Goal: Information Seeking & Learning: Learn about a topic

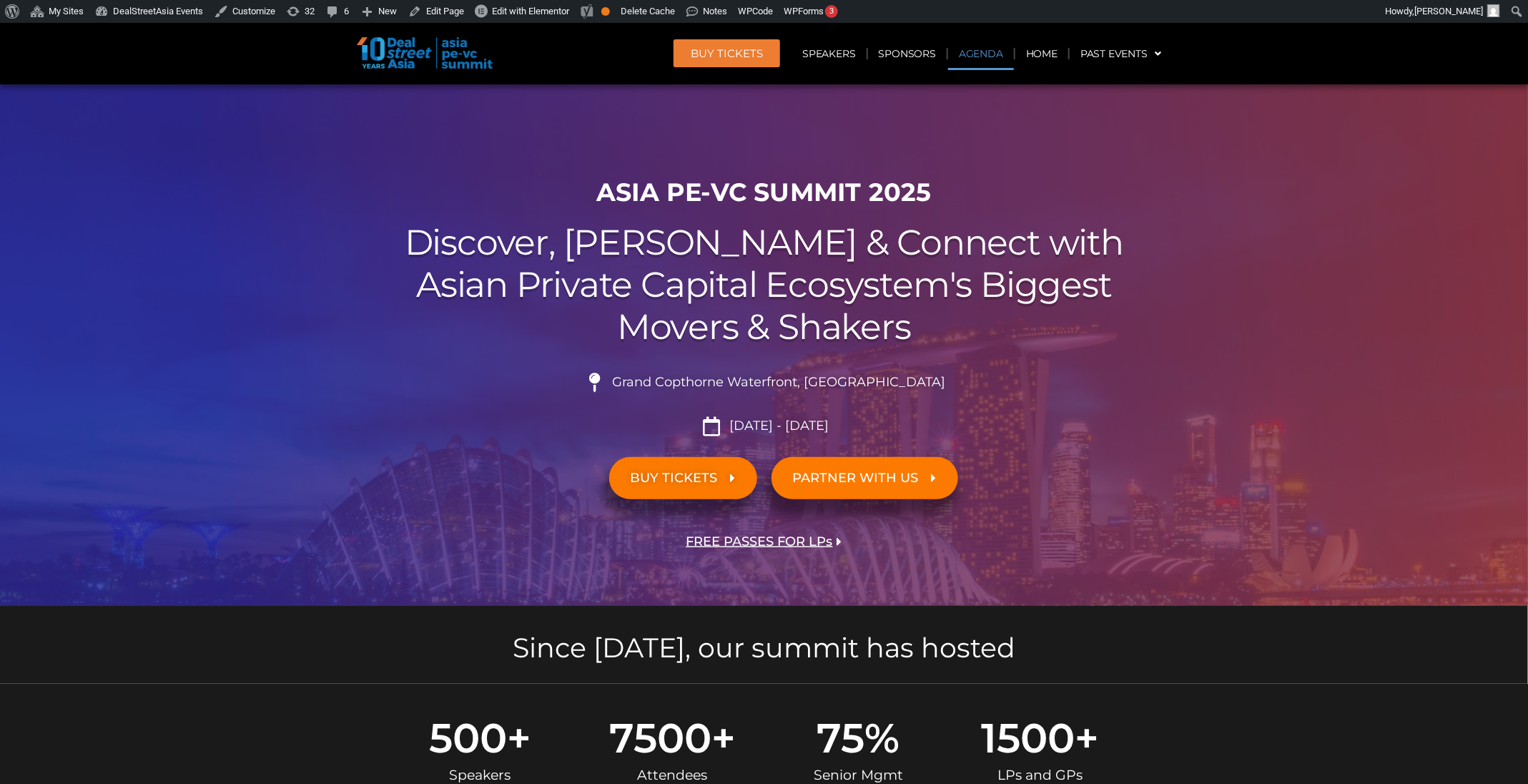
click at [981, 55] on link "Agenda" at bounding box center [981, 54] width 65 height 33
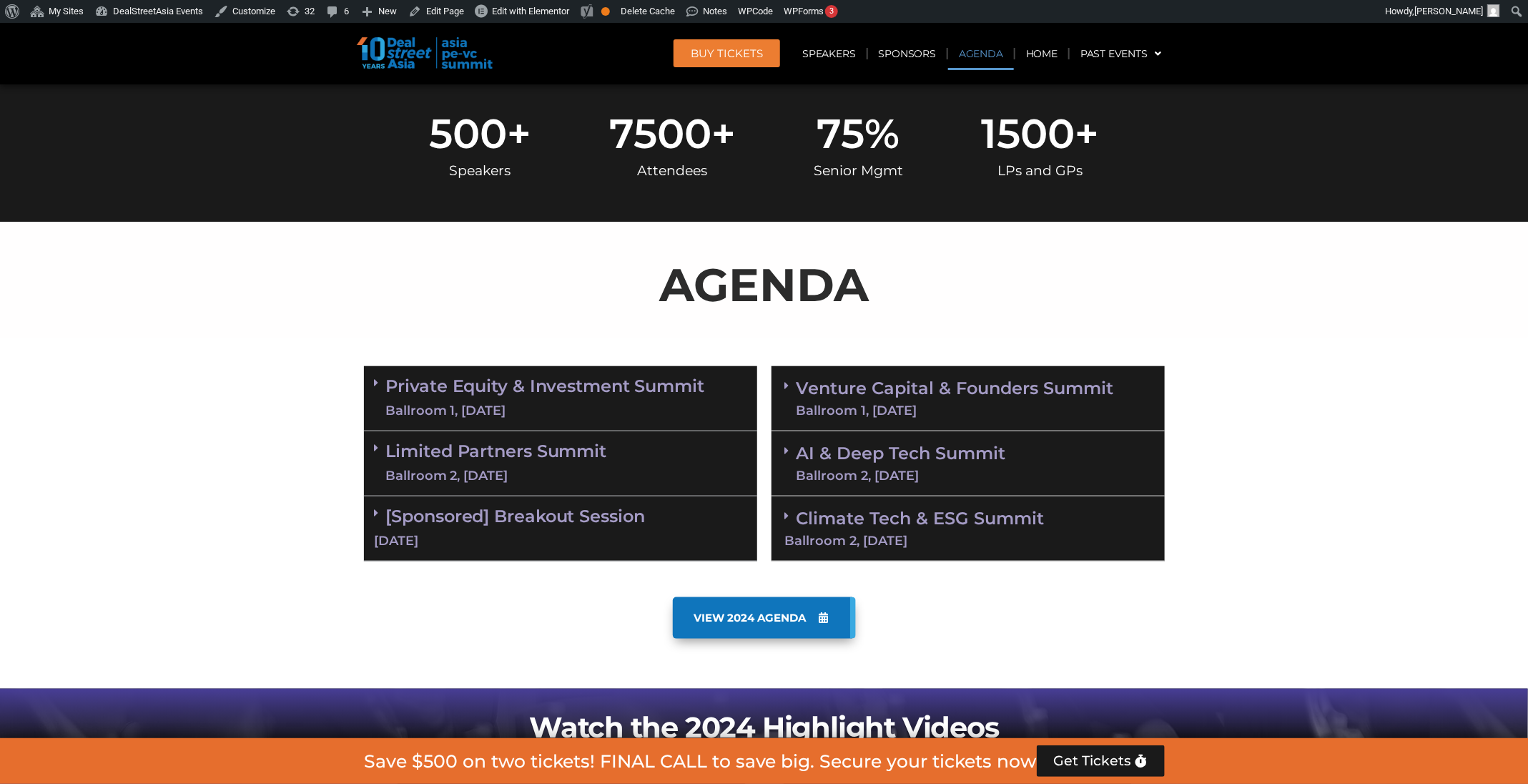
scroll to position [748, 0]
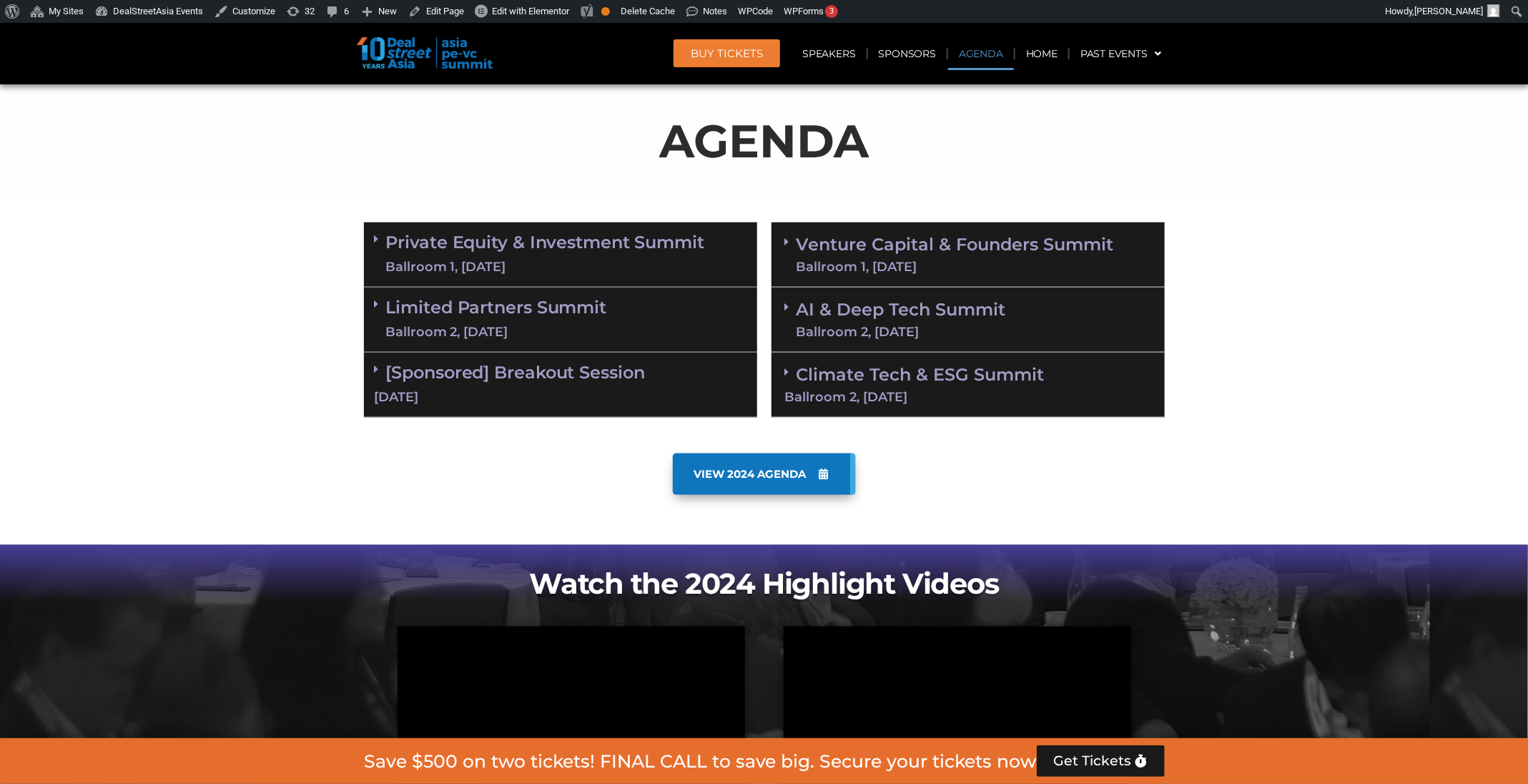
click at [1012, 268] on div "Ballroom 1, 11 Sept" at bounding box center [955, 266] width 318 height 13
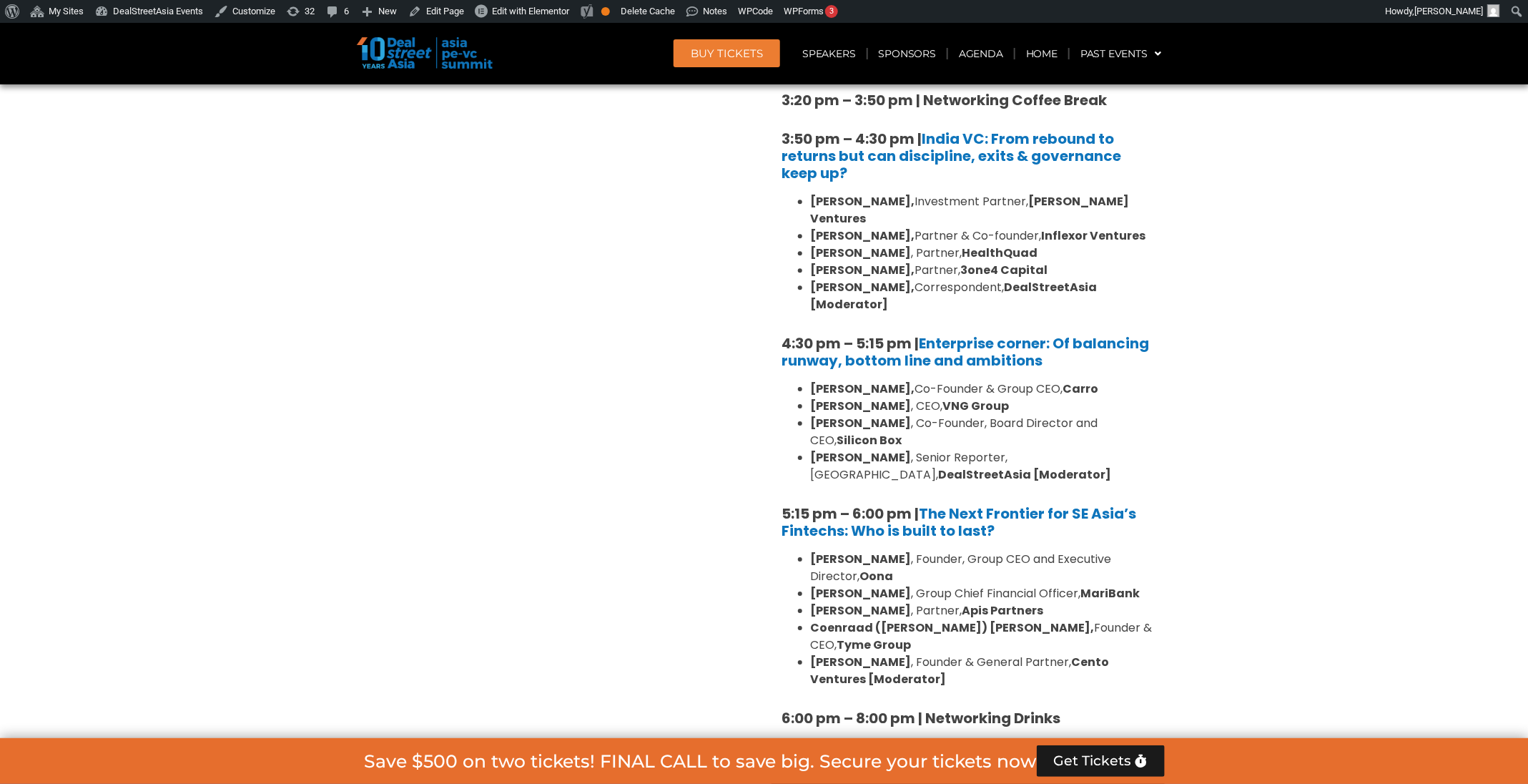
scroll to position [2306, 0]
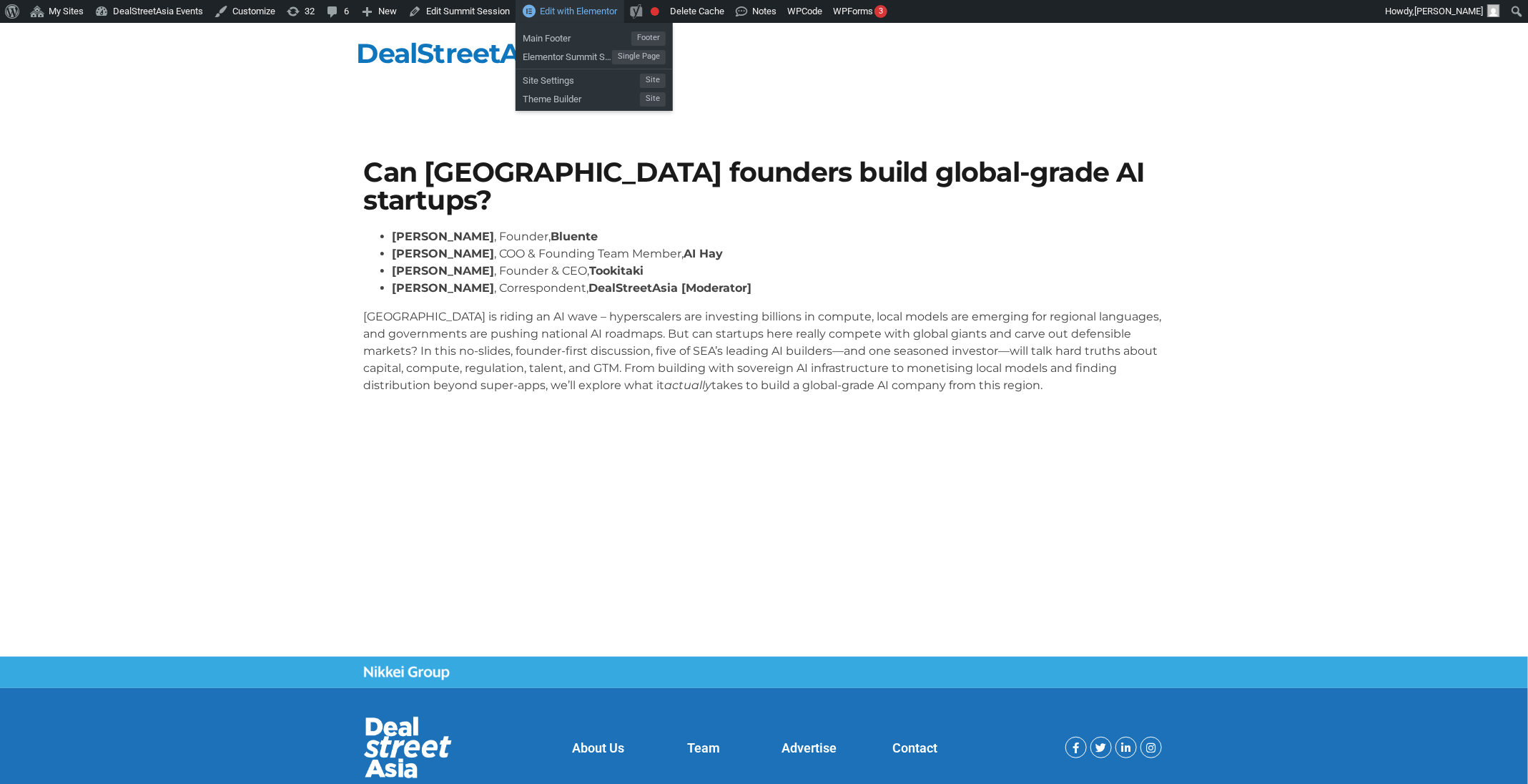
click at [573, 15] on span "Edit with Elementor" at bounding box center [578, 11] width 77 height 11
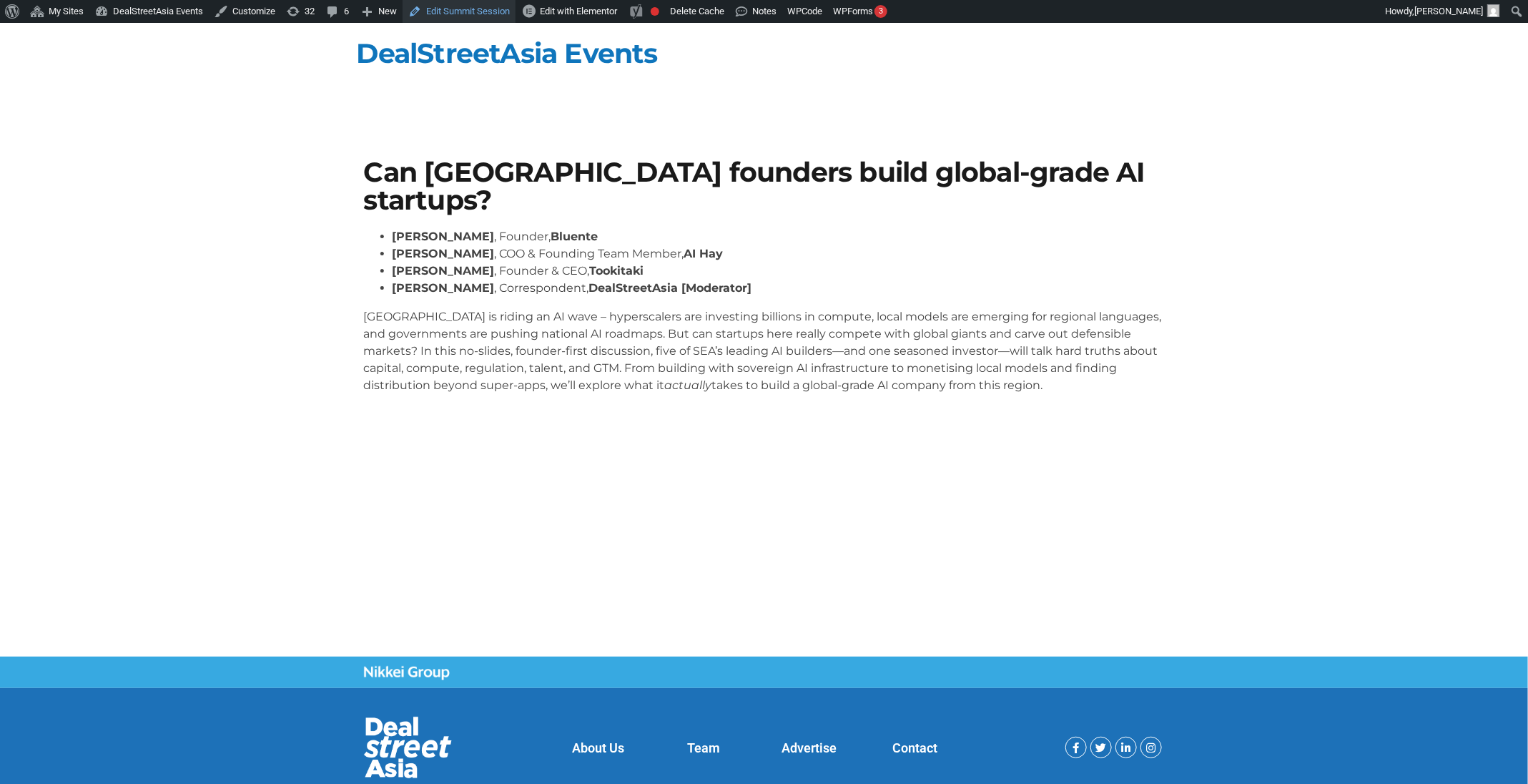
click at [465, 15] on link "Edit Summit Session" at bounding box center [459, 11] width 113 height 22
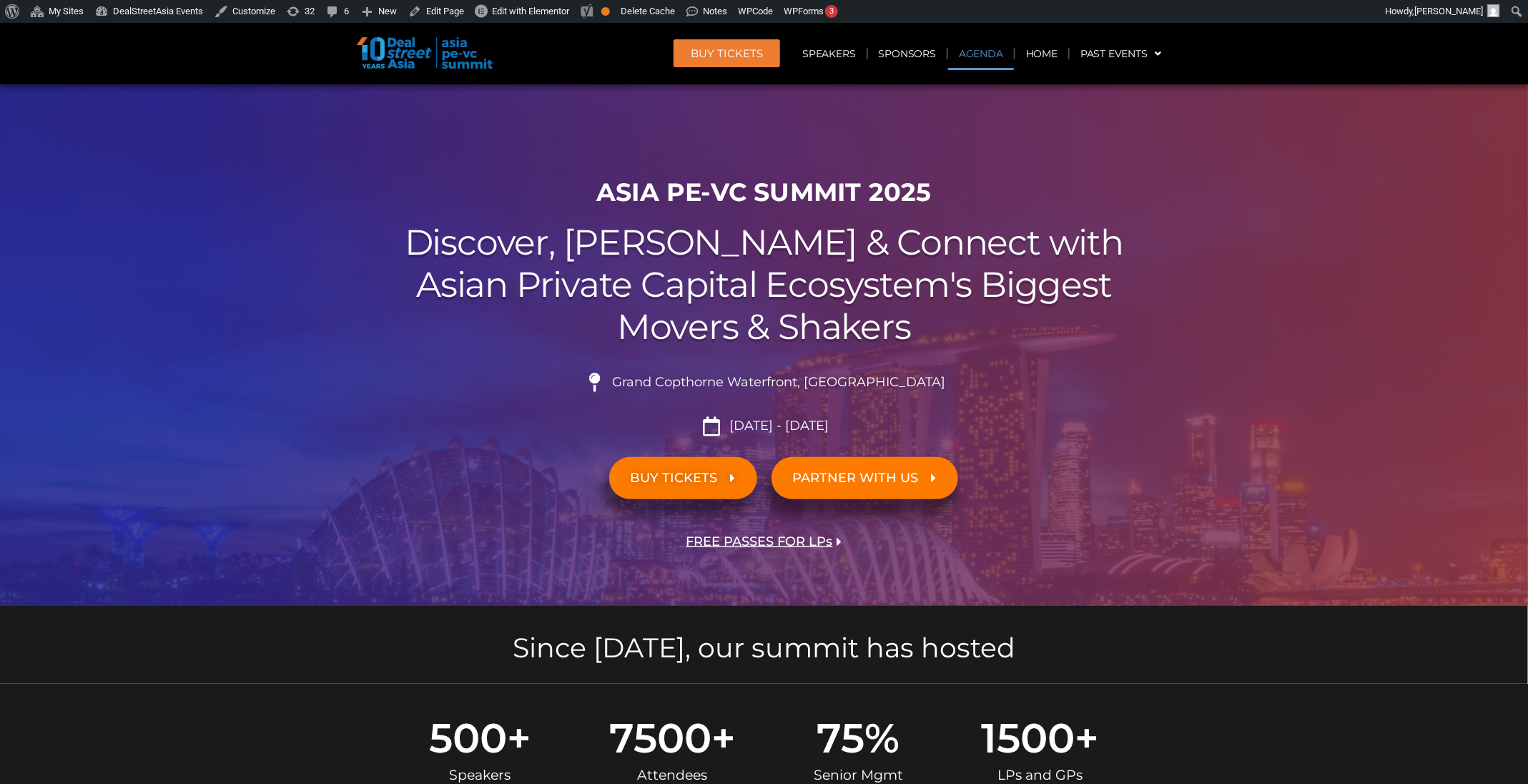
click at [969, 52] on link "Agenda" at bounding box center [981, 54] width 65 height 33
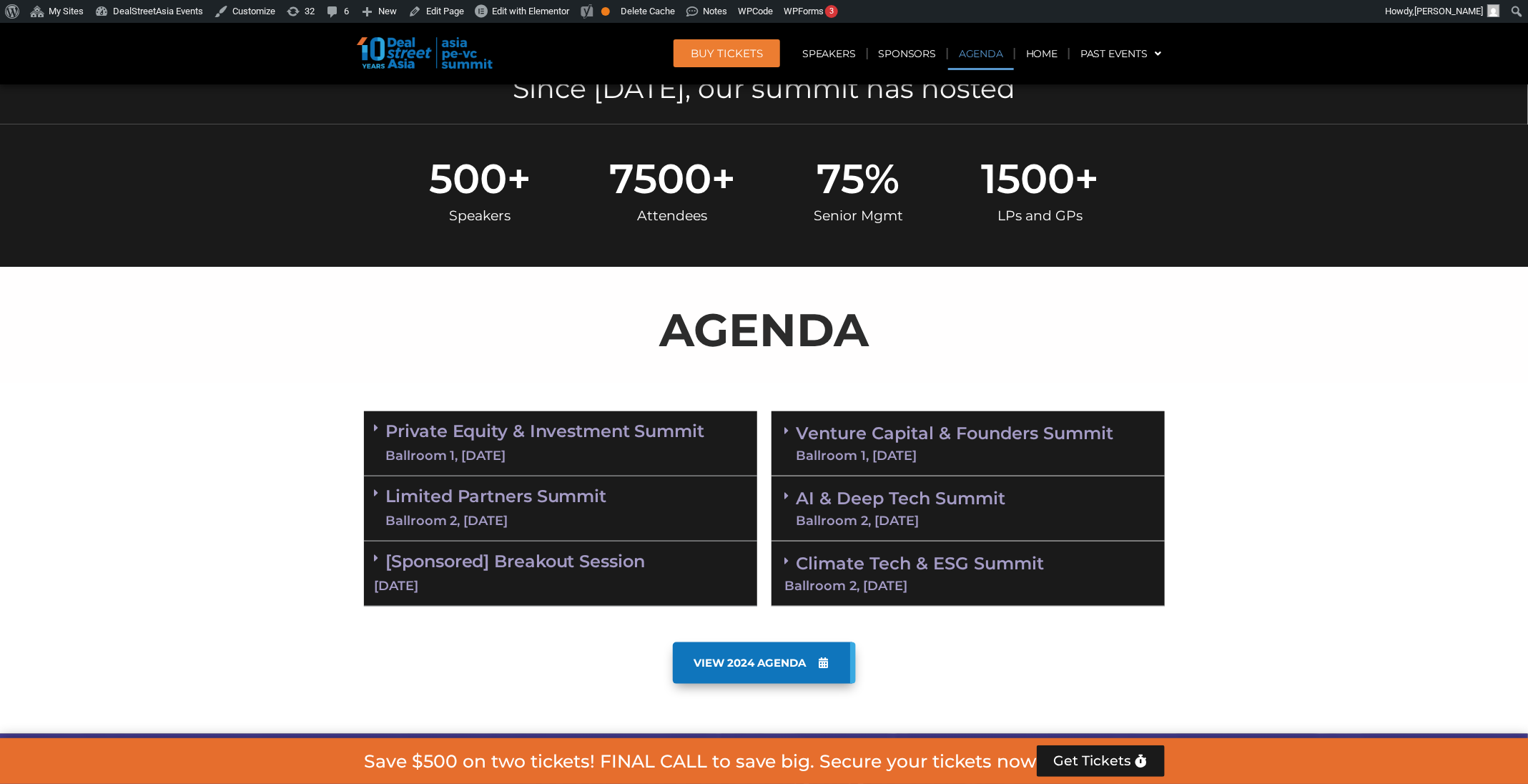
scroll to position [748, 0]
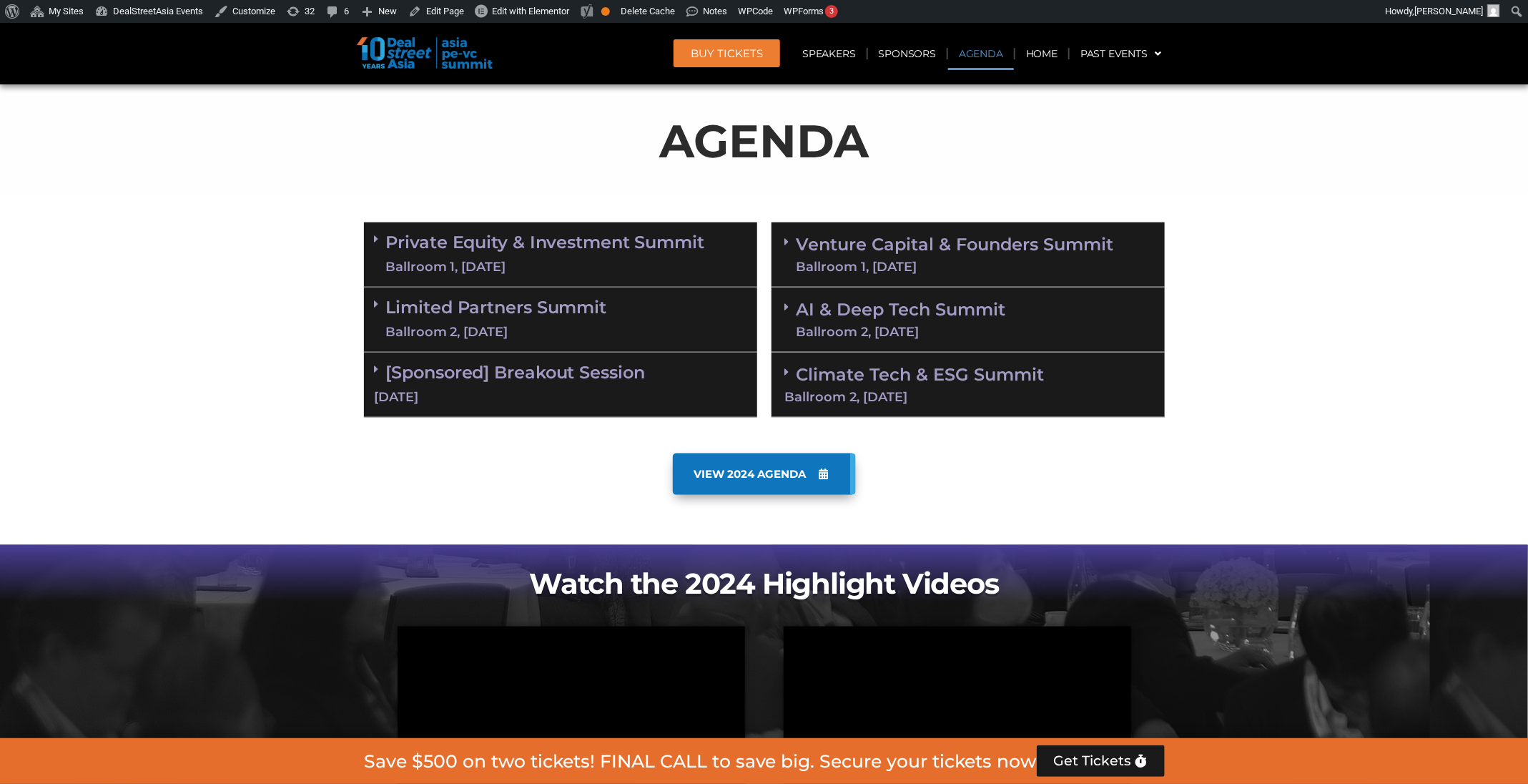
click at [935, 223] on div "Venture Capital & Founders​ Summit Ballroom 1, 11 Sept" at bounding box center [968, 255] width 393 height 65
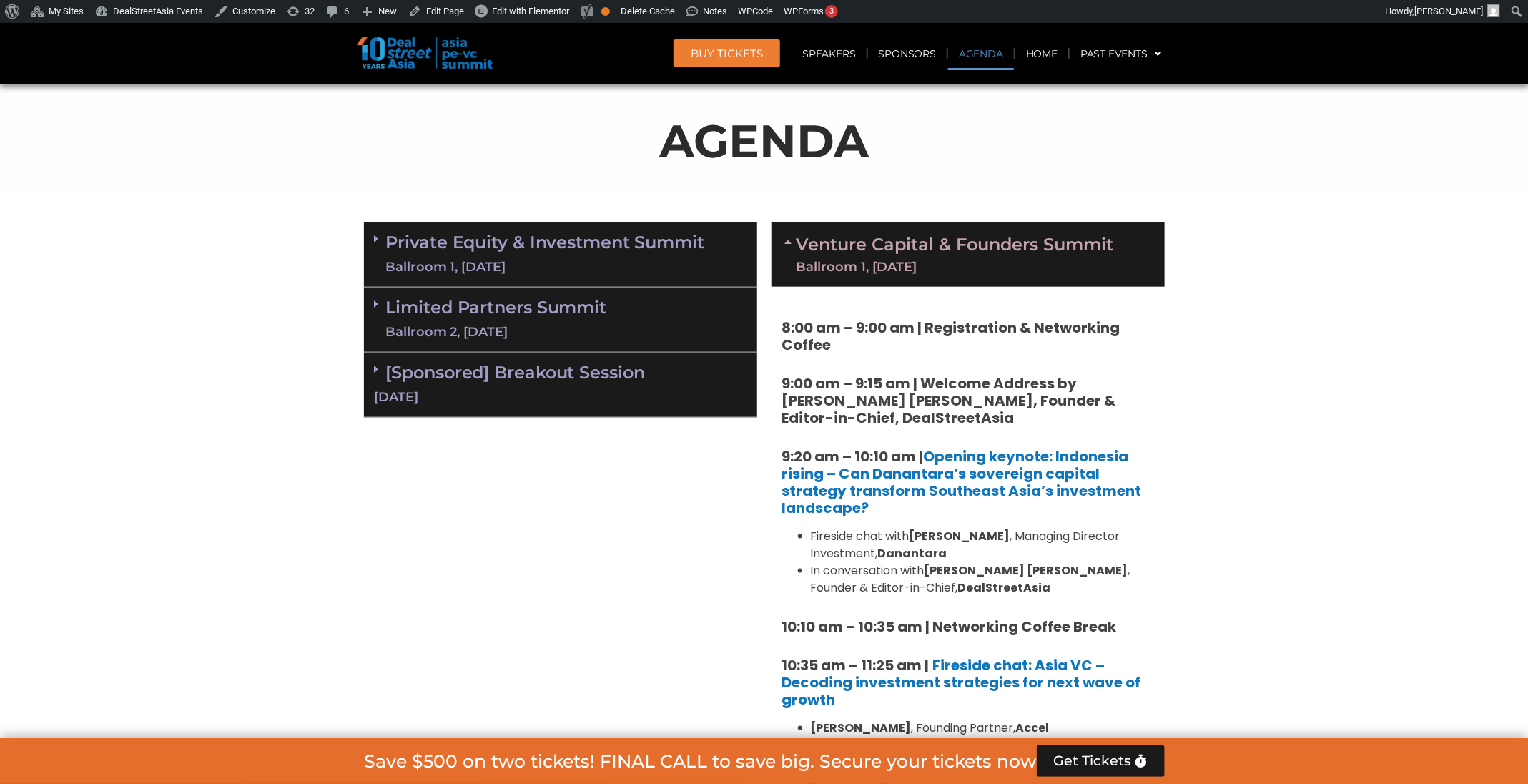
click at [963, 265] on div "Ballroom 1, 11 Sept" at bounding box center [955, 266] width 318 height 13
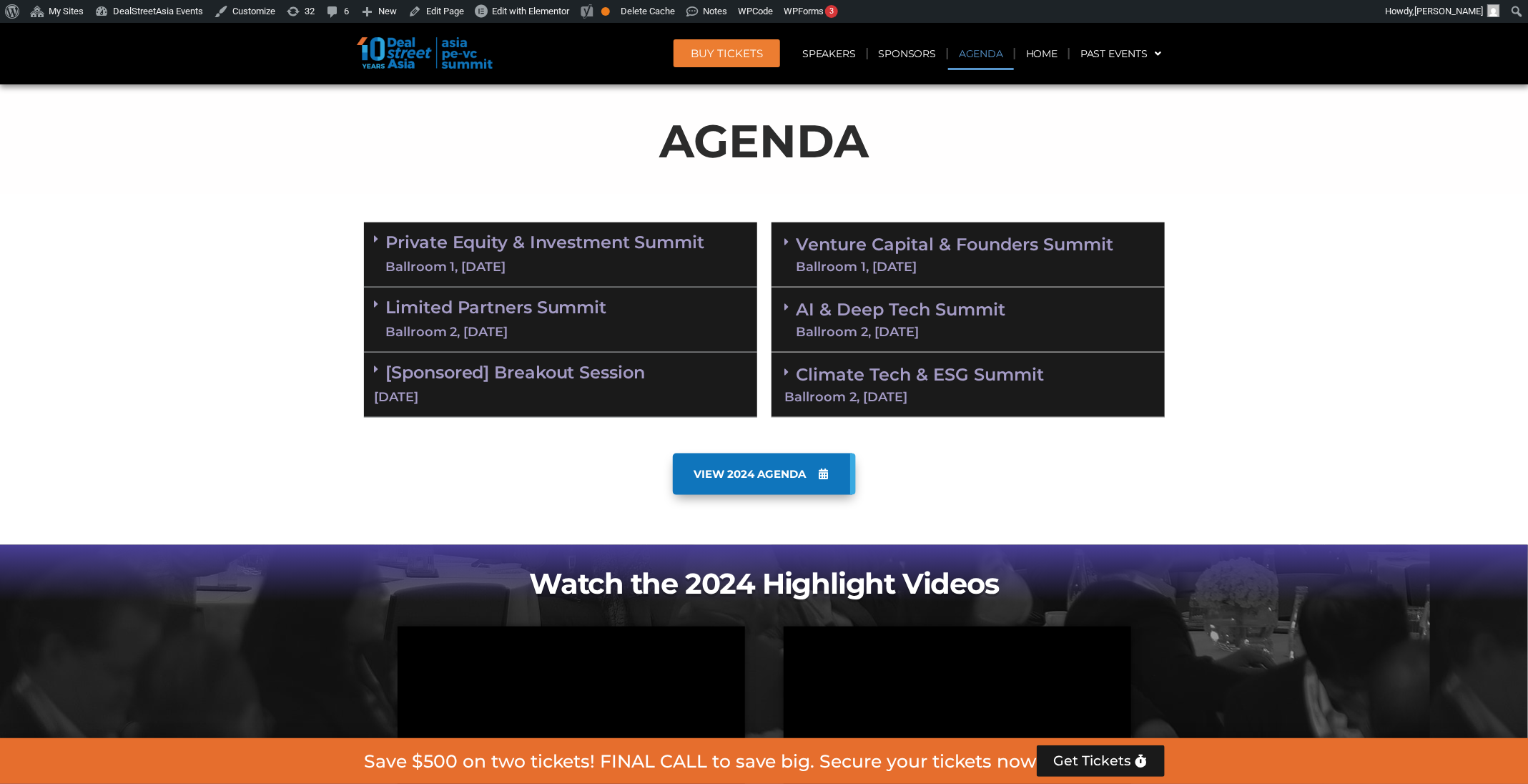
click at [961, 336] on div "Ballroom 2, 11 Sept" at bounding box center [901, 331] width 209 height 13
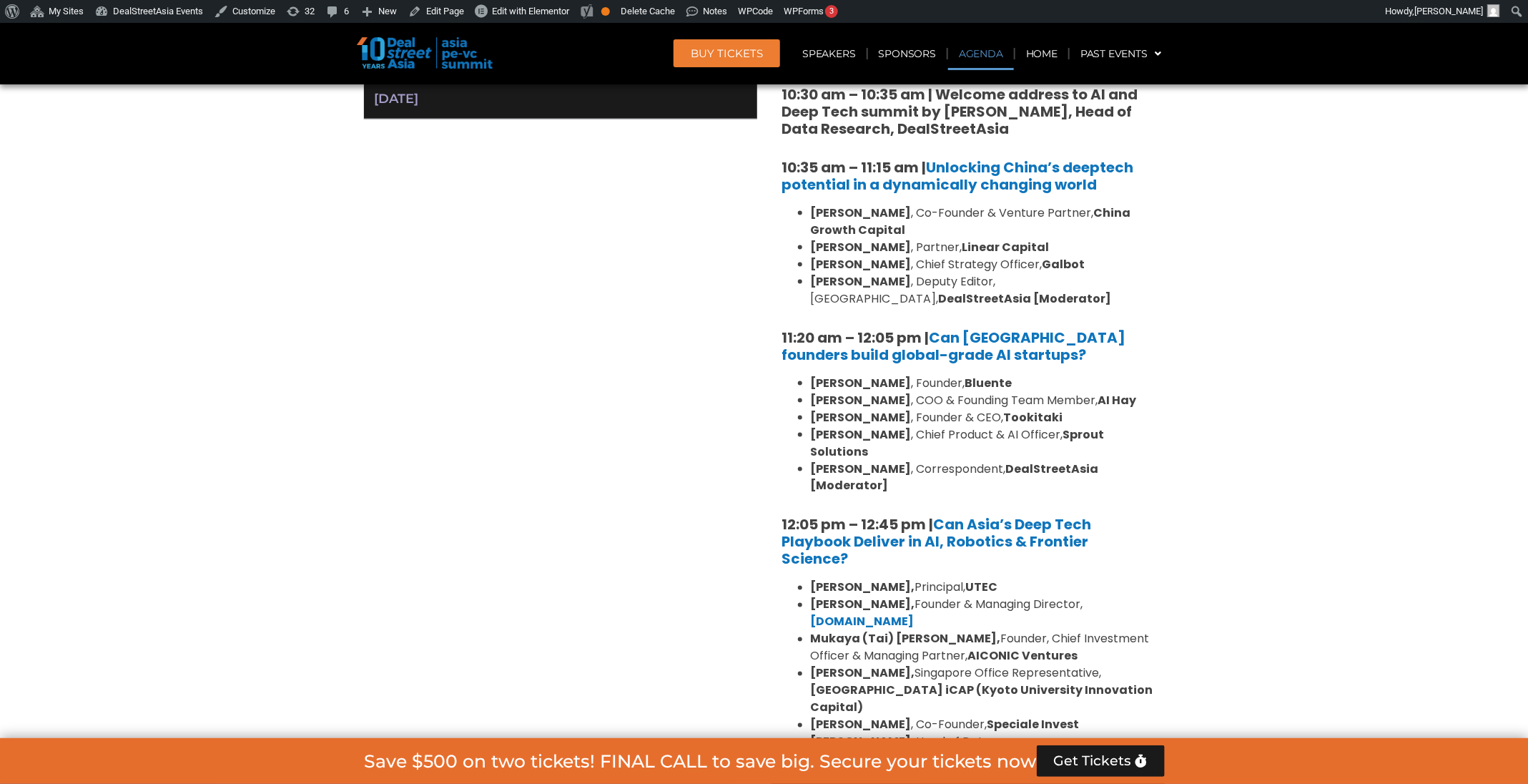
scroll to position [1049, 0]
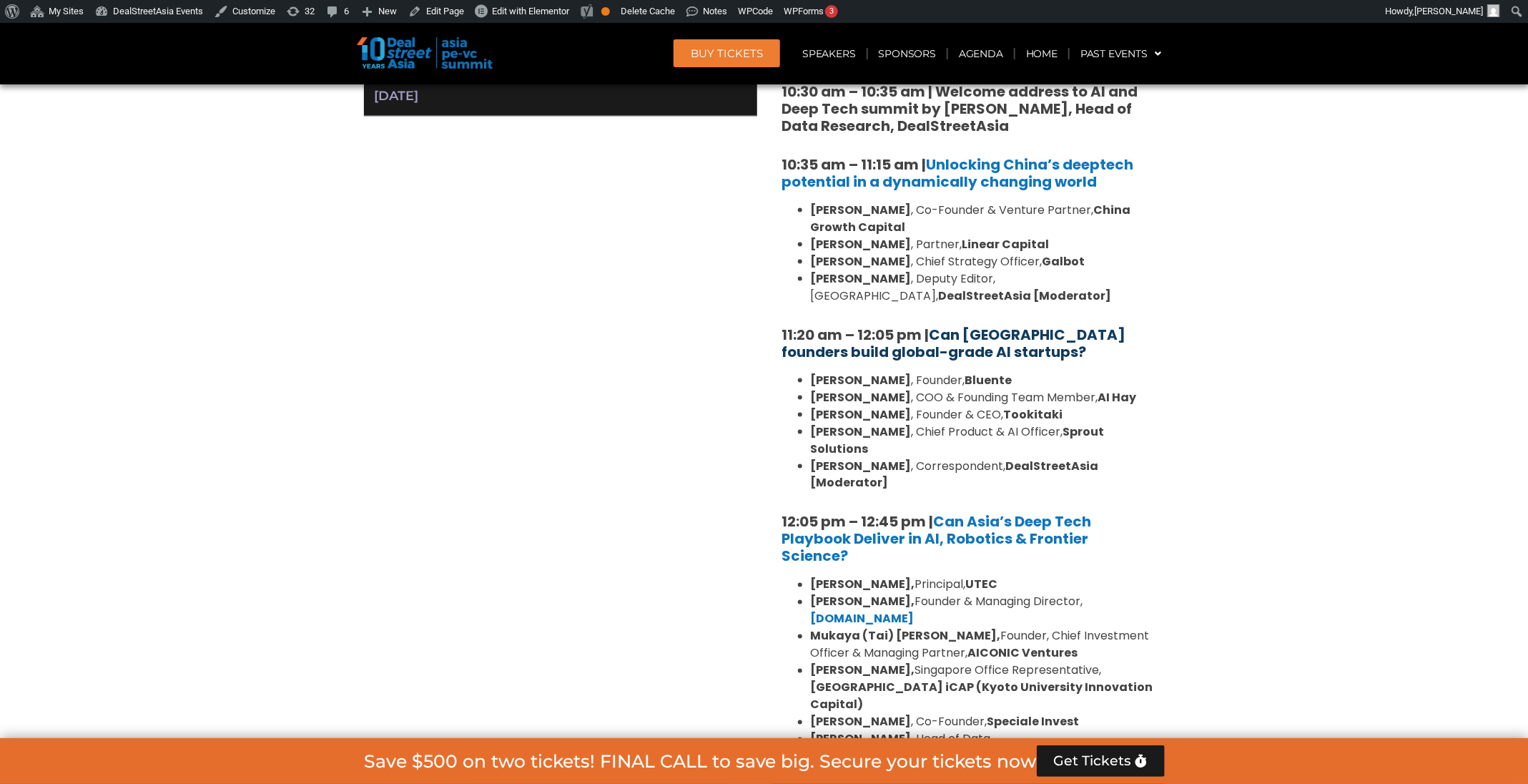
click at [963, 340] on link "Can [GEOGRAPHIC_DATA] founders build global-grade AI startups?" at bounding box center [954, 343] width 344 height 37
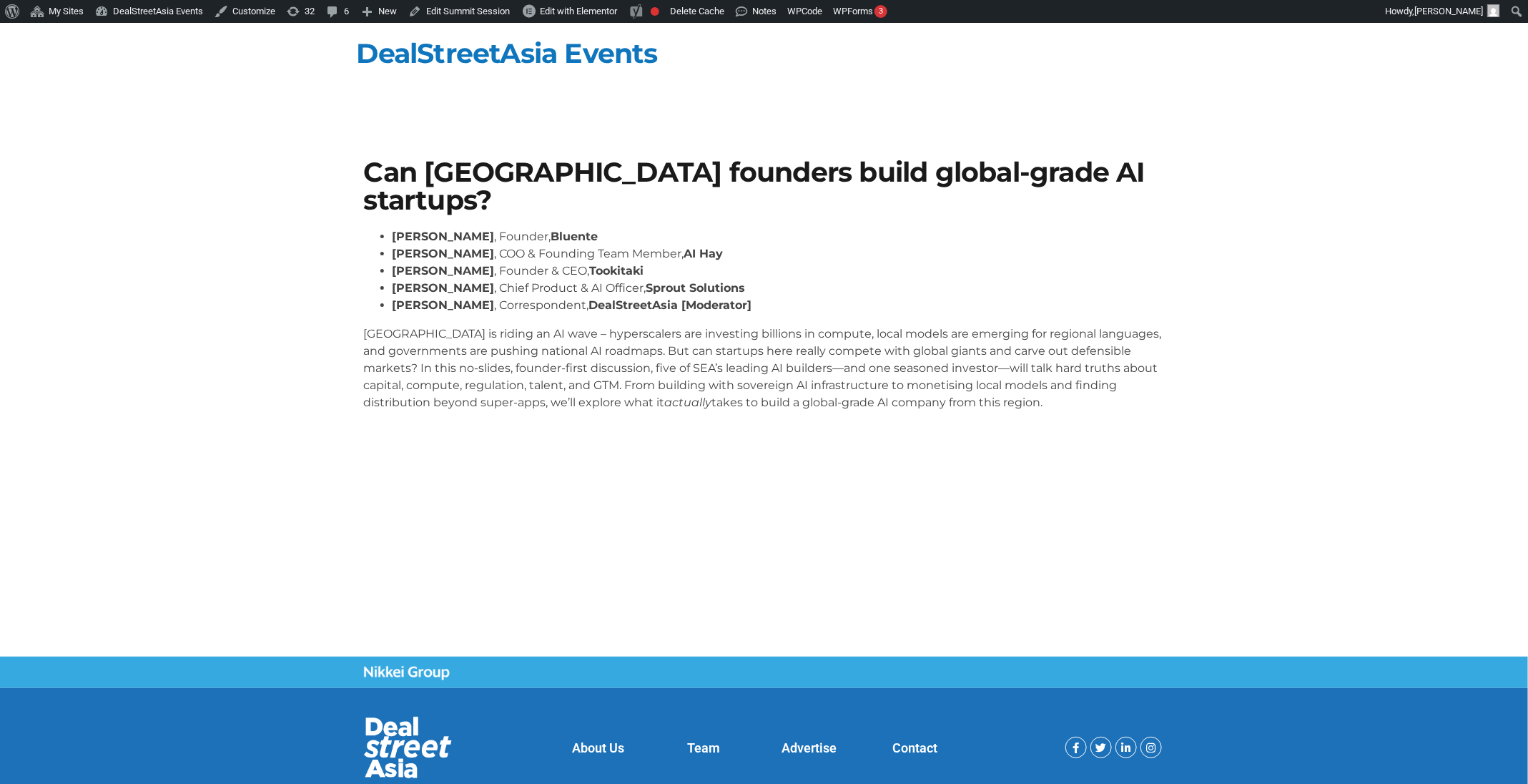
click at [693, 286] on strong "Sprout Solutions" at bounding box center [696, 288] width 100 height 14
copy ul "[PERSON_NAME] , Chief Product & AI Officer, Sprout Solutions"
click at [582, 331] on p "[GEOGRAPHIC_DATA] is riding an AI wave – hyperscalers are investing billions in…" at bounding box center [764, 369] width 801 height 86
